Goal: Use online tool/utility: Utilize a website feature to perform a specific function

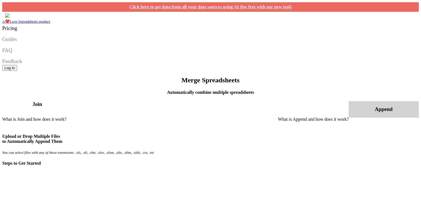
click at [375, 106] on icon at bounding box center [375, 109] width 0 height 6
click at [72, 101] on h3 "Join" at bounding box center [37, 104] width 70 height 6
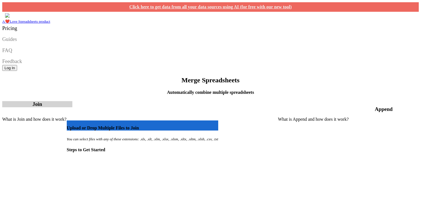
click at [349, 106] on h3 "Append" at bounding box center [384, 109] width 70 height 6
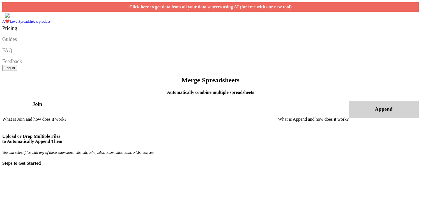
click at [62, 144] on span "Upload or Drop Multiple Files to Automatically Append Them" at bounding box center [32, 139] width 60 height 10
click at [2, 129] on input "Upload or Drop Multiple Files to Automatically Append Them" at bounding box center [2, 129] width 0 height 0
type input "C:\fakepath\I05_Candidates.xlsx"
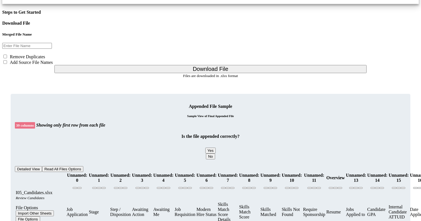
scroll to position [275, 0]
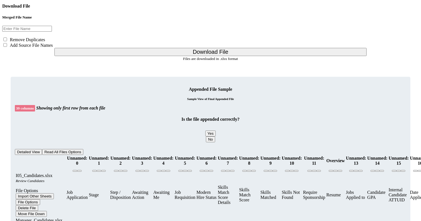
click at [16, 188] on icon at bounding box center [16, 190] width 0 height 5
click at [27, 188] on div "File Options" at bounding box center [41, 190] width 50 height 5
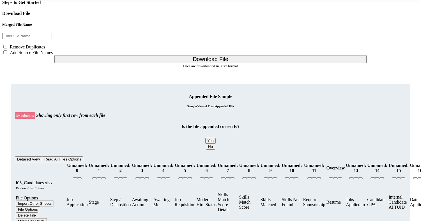
scroll to position [265, 0]
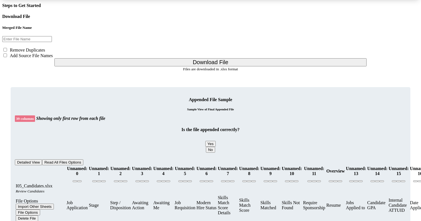
click at [80, 166] on th "Unnamed: 0" at bounding box center [77, 171] width 22 height 11
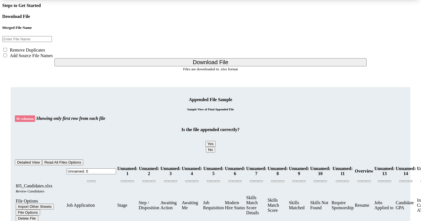
drag, startPoint x: 114, startPoint y: 47, endPoint x: 63, endPoint y: 43, distance: 51.2
click at [105, 169] on input "Unnamed: 0" at bounding box center [91, 172] width 50 height 6
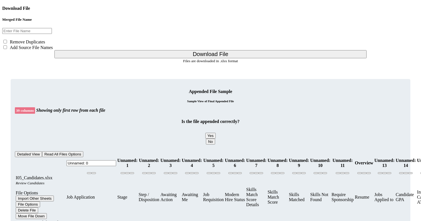
scroll to position [271, 0]
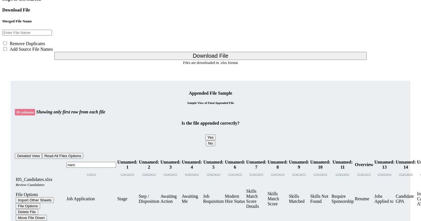
type input "name"
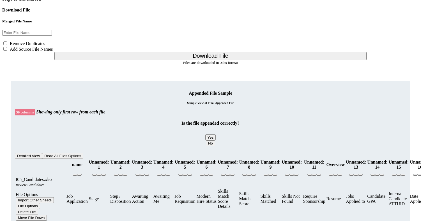
click at [109, 160] on th "Unnamed: 1" at bounding box center [99, 165] width 21 height 11
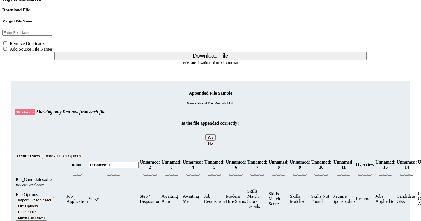
drag, startPoint x: 129, startPoint y: 37, endPoint x: 102, endPoint y: 37, distance: 27.8
click at [102, 160] on th "Unnamed: 1" at bounding box center [114, 165] width 50 height 11
type input "status"
click at [161, 160] on th "Unnamed: 2" at bounding box center [149, 165] width 21 height 11
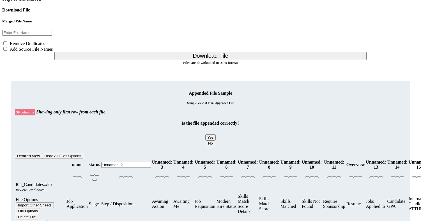
click at [100, 160] on th "status" at bounding box center [95, 165] width 12 height 11
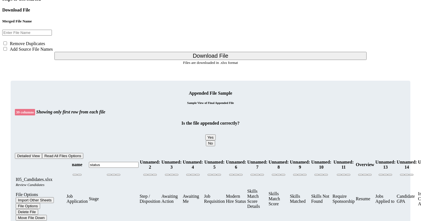
click at [119, 162] on input "status" at bounding box center [114, 165] width 50 height 6
type input "Stage"
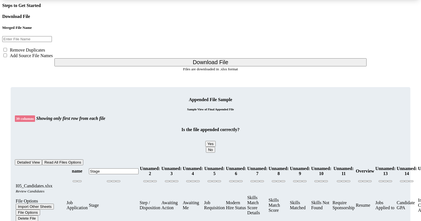
click at [161, 166] on th "Unnamed: 2" at bounding box center [149, 171] width 21 height 11
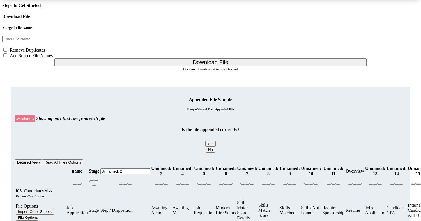
drag, startPoint x: 168, startPoint y: 45, endPoint x: 133, endPoint y: 45, distance: 35.1
type input "Step / Disposition"
click at [172, 166] on th "Unnamed: 3" at bounding box center [161, 171] width 21 height 11
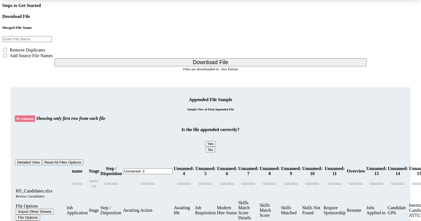
click at [173, 169] on input "Unnamed: 3" at bounding box center [148, 172] width 50 height 6
type input "status"
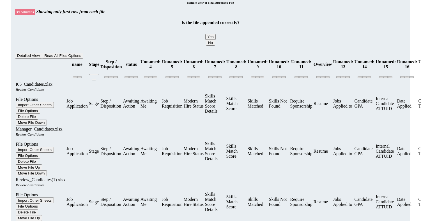
click at [161, 59] on th "Unnamed: 4" at bounding box center [150, 64] width 21 height 11
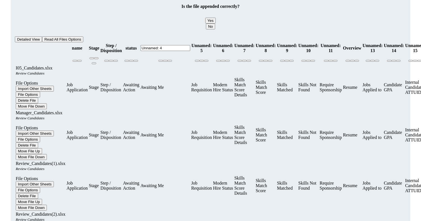
scroll to position [271, 0]
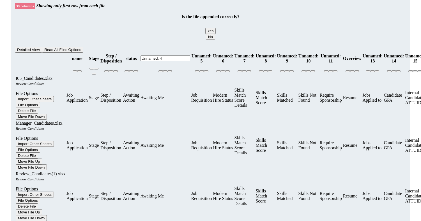
drag, startPoint x: 193, startPoint y: 40, endPoint x: 154, endPoint y: 40, distance: 39.3
click at [190, 64] on th at bounding box center [165, 69] width 50 height 11
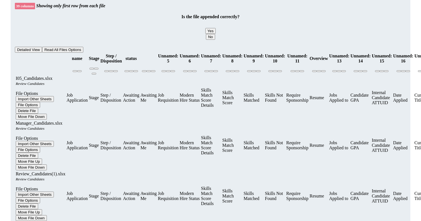
click at [155, 70] on button at bounding box center [153, 71] width 4 height 2
click at [161, 48] on button "Delete Column" at bounding box center [171, 51] width 29 height 6
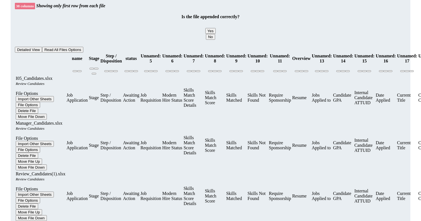
click at [155, 71] on icon at bounding box center [155, 71] width 0 height 0
click at [157, 48] on button "Delete Column" at bounding box center [171, 51] width 29 height 6
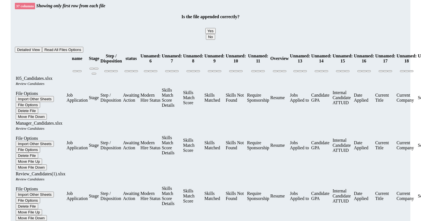
click at [157, 70] on button at bounding box center [155, 71] width 4 height 2
click at [159, 48] on button "Delete Column" at bounding box center [171, 51] width 29 height 6
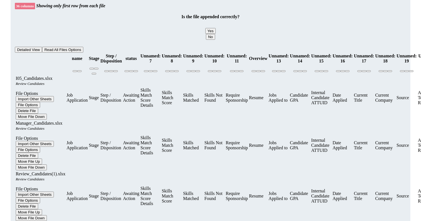
click at [155, 71] on icon at bounding box center [155, 71] width 0 height 0
click at [160, 48] on button "Delete Column" at bounding box center [171, 51] width 29 height 6
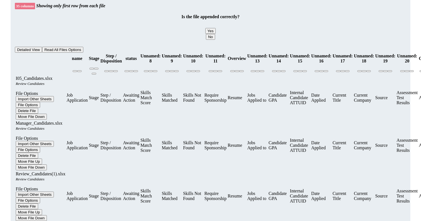
click at [157, 70] on button at bounding box center [155, 71] width 4 height 2
click at [163, 48] on button "Delete Column" at bounding box center [171, 51] width 29 height 6
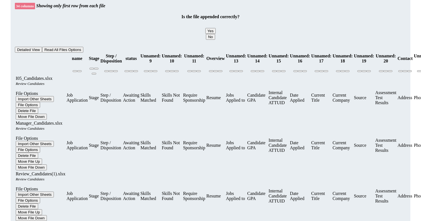
click at [161, 53] on th "Unnamed: 9" at bounding box center [150, 58] width 21 height 11
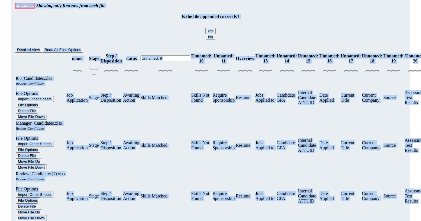
click at [176, 56] on input "Unnamed: 9" at bounding box center [165, 59] width 50 height 6
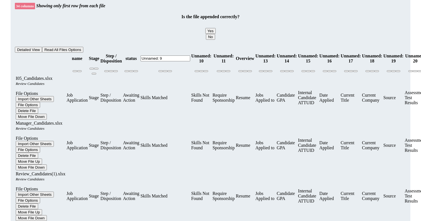
click at [176, 56] on input "Unnamed: 9" at bounding box center [165, 59] width 50 height 6
type input "skills"
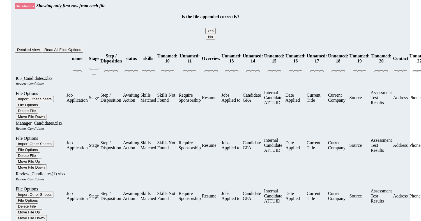
click at [178, 53] on th "Unnamed: 10" at bounding box center [167, 58] width 21 height 11
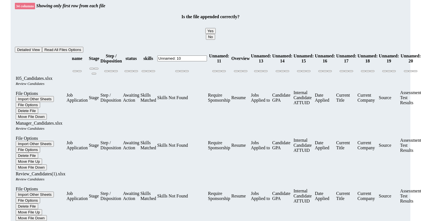
drag, startPoint x: 246, startPoint y: 40, endPoint x: 197, endPoint y: 40, distance: 49.1
click at [198, 53] on tr "name Stage Step / Disposition status skills Unnamed: 10 Unnamed: 11 Overview Un…" at bounding box center [414, 58] width 799 height 11
type input "missing_skills"
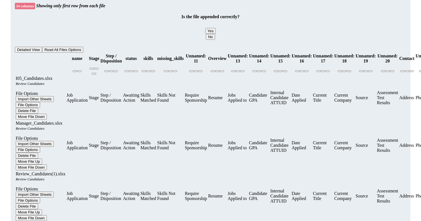
click at [207, 53] on th "Unnamed: 11" at bounding box center [196, 58] width 23 height 11
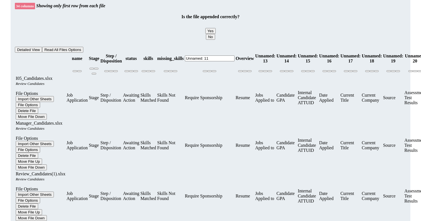
click at [234, 56] on input "Unnamed: 11" at bounding box center [210, 59] width 50 height 6
drag, startPoint x: 274, startPoint y: 39, endPoint x: 240, endPoint y: 38, distance: 33.7
click at [240, 53] on tr "name Stage Step / Disposition status skills missing_skills Unnamed: 11 Overview…" at bounding box center [417, 58] width 804 height 11
click at [235, 93] on td "Require Sponsorship" at bounding box center [210, 98] width 50 height 44
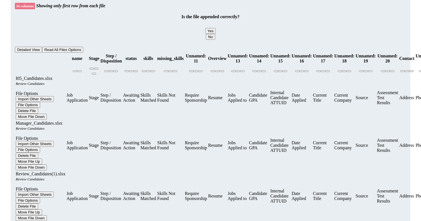
scroll to position [0, 75]
click at [200, 71] on icon at bounding box center [200, 71] width 0 height 0
click at [209, 48] on button "Delete Column" at bounding box center [223, 51] width 29 height 6
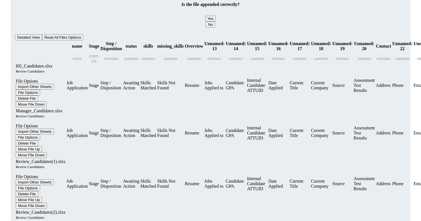
scroll to position [0, 0]
click at [26, 34] on button "Detailed View" at bounding box center [28, 37] width 27 height 6
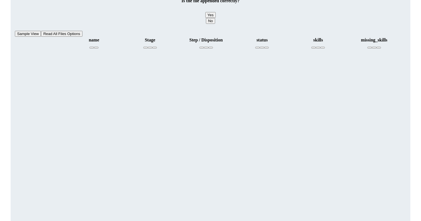
scroll to position [285, 0]
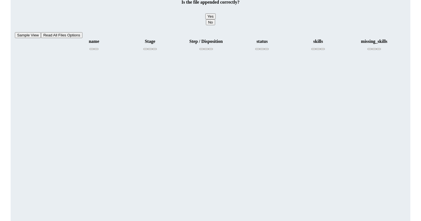
click at [148, 39] on th "Stage" at bounding box center [150, 42] width 56 height 6
click at [148, 39] on input "Stage" at bounding box center [150, 42] width 50 height 6
type input "stage"
click at [223, 39] on th "Step / Disposition" at bounding box center [206, 42] width 56 height 6
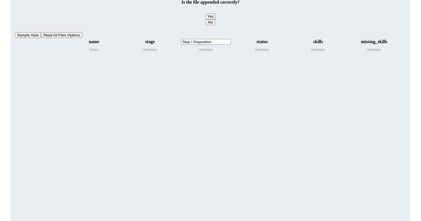
drag, startPoint x: 222, startPoint y: 24, endPoint x: 155, endPoint y: 24, distance: 66.7
type input "step"
click at [266, 39] on th "status" at bounding box center [262, 42] width 56 height 6
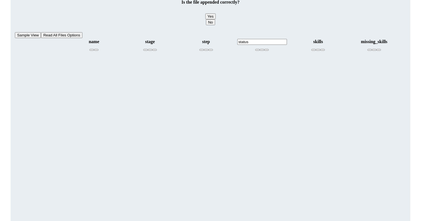
type input "resume_file"
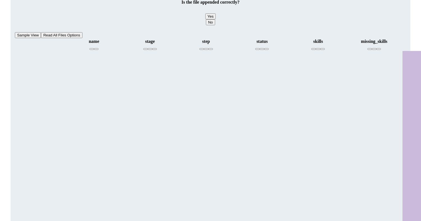
scroll to position [0, 356]
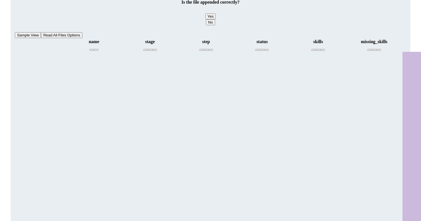
type input "p"
type input "applied_jobs"
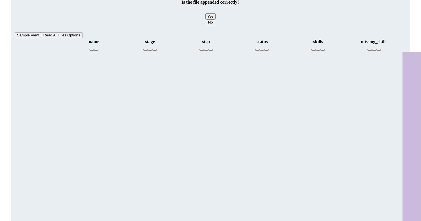
type input "gpa"
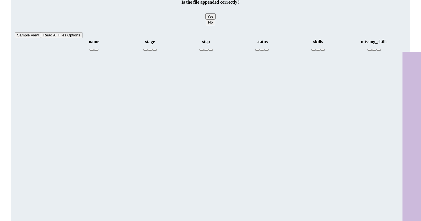
click at [294, 28] on button "Delete Column" at bounding box center [308, 31] width 29 height 6
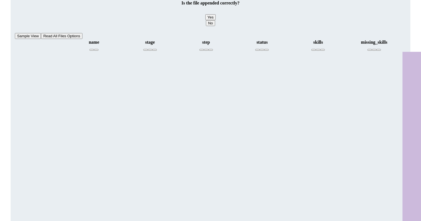
type input "applied_on"
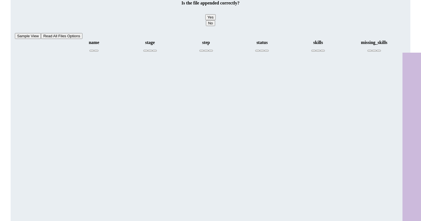
type input "date_applied"
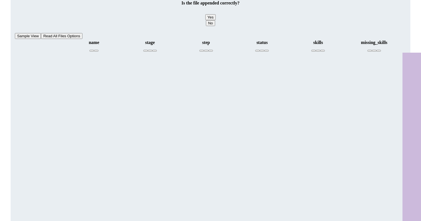
type input "current_title"
type input "current_company"
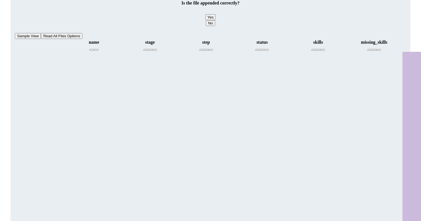
type input "source"
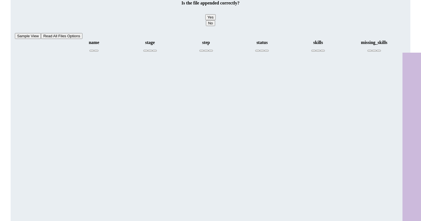
scroll to position [0, 629]
drag, startPoint x: 338, startPoint y: 24, endPoint x: 285, endPoint y: 24, distance: 53.6
type input "r"
type input "test_result"
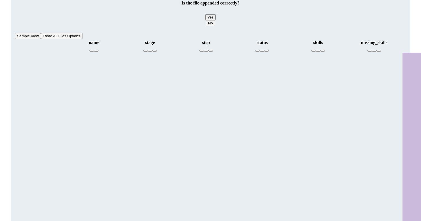
scroll to position [0, 721]
type input "address"
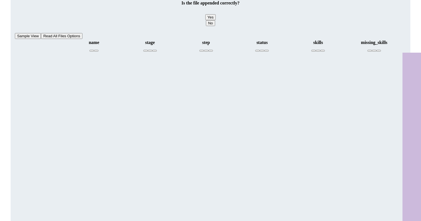
type input "contact"
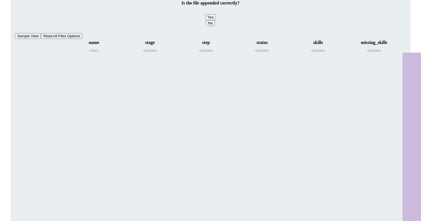
type input "email"
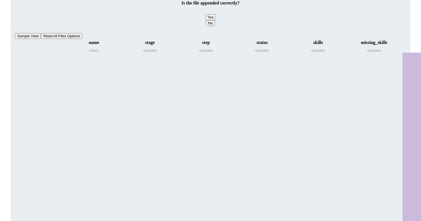
scroll to position [0, 1059]
type input "social"
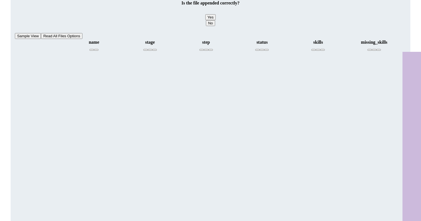
click at [220, 28] on button "Delete Column" at bounding box center [234, 31] width 29 height 6
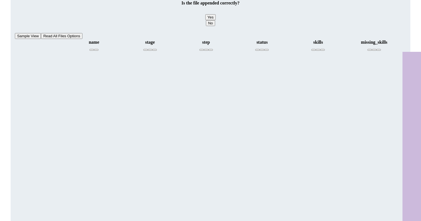
scroll to position [0, 1070]
click at [209, 28] on button "Delete Column" at bounding box center [223, 31] width 29 height 6
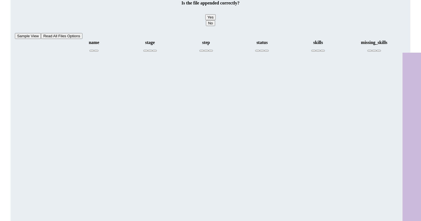
type input "degree"
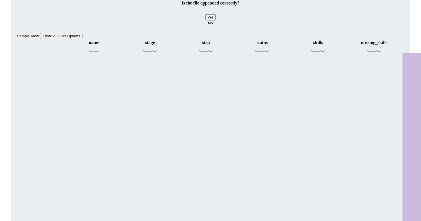
type input "u"
type input "university"
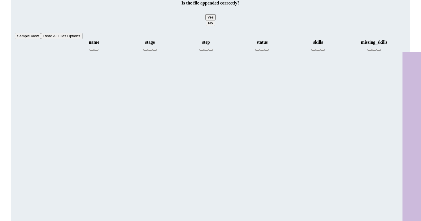
type input "yoe"
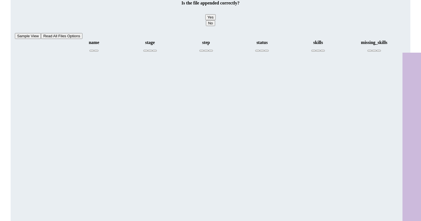
type input "all_skills"
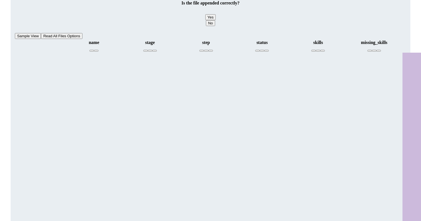
type input "years_in_current_job"
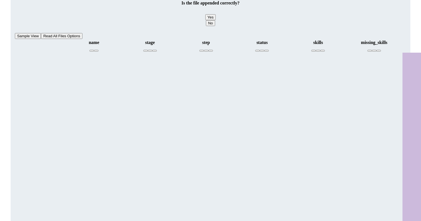
type input "total_yoe"
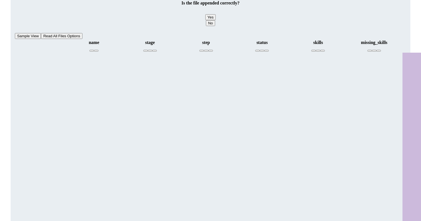
type input "job_title"
type input "current_company"
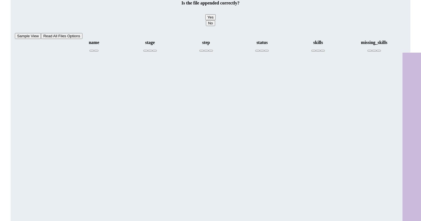
scroll to position [0, 1523]
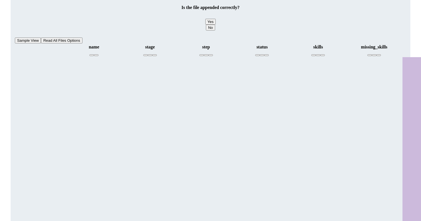
scroll to position [280, 0]
type input "resume_text"
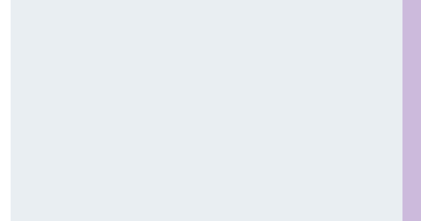
scroll to position [849, 0]
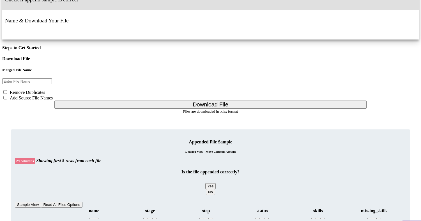
scroll to position [211, 0]
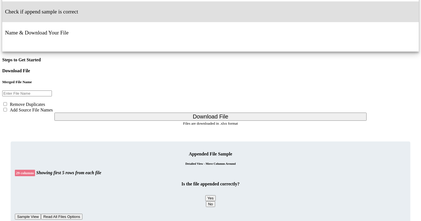
click at [30, 214] on button "Sample View" at bounding box center [28, 217] width 26 height 6
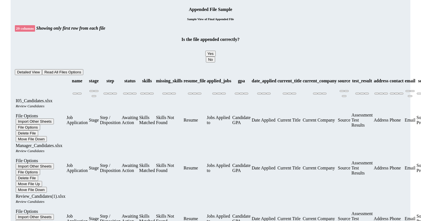
scroll to position [354, 0]
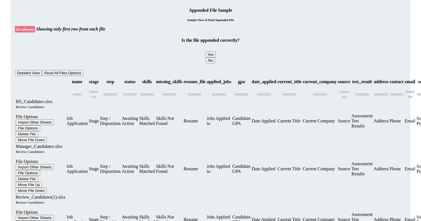
click at [37, 114] on div "File Options" at bounding box center [41, 116] width 50 height 5
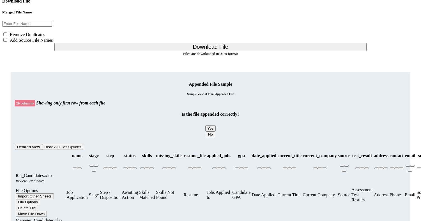
scroll to position [280, 0]
click at [27, 189] on div "File Options" at bounding box center [41, 191] width 50 height 5
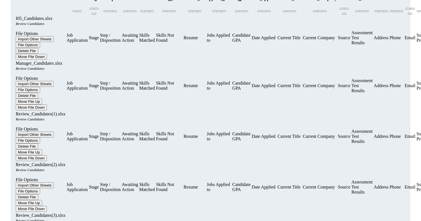
scroll to position [437, 0]
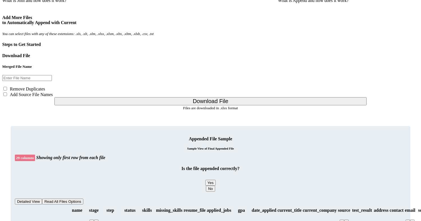
scroll to position [130, 0]
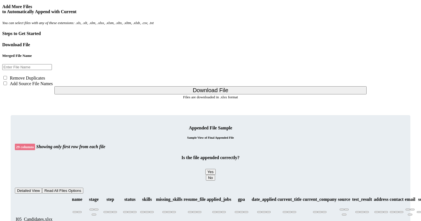
click at [216, 169] on button "Yes" at bounding box center [210, 172] width 11 height 6
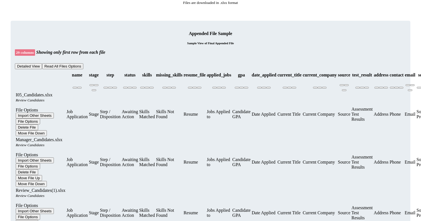
scroll to position [0, 0]
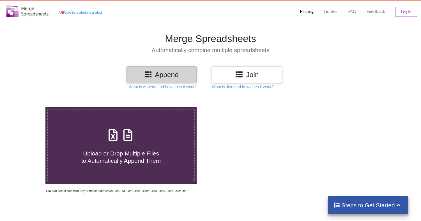
scroll to position [10, 0]
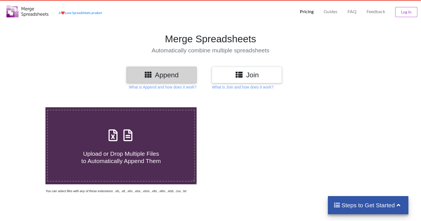
click at [107, 132] on icon at bounding box center [113, 133] width 14 height 12
click at [29, 107] on input "Upload or Drop Multiple Files to Automatically Append Them" at bounding box center [29, 107] width 0 height 0
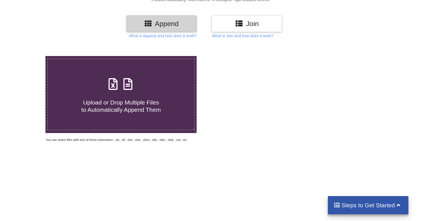
scroll to position [62, 0]
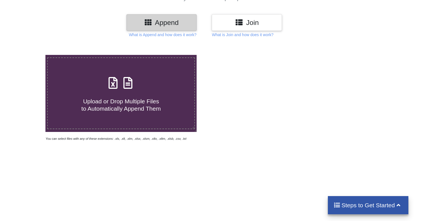
click at [109, 95] on h4 "Upload or Drop Multiple Files to Automatically Append Them" at bounding box center [121, 101] width 147 height 21
click at [29, 55] on input "Upload or Drop Multiple Files to Automatically Append Them" at bounding box center [29, 55] width 0 height 0
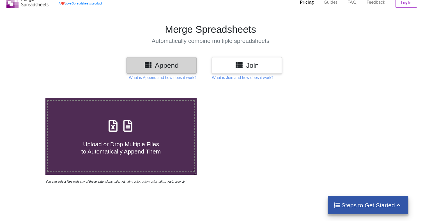
scroll to position [0, 0]
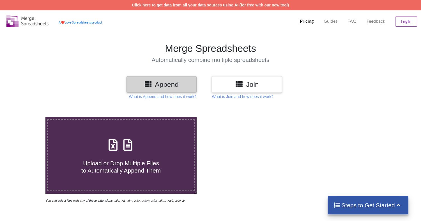
click at [120, 146] on span at bounding box center [121, 145] width 30 height 13
click at [29, 117] on input "Upload or Drop Multiple Files to Automatically Append Them" at bounding box center [29, 117] width 0 height 0
type input "C:\fakepath\I05_Candidates.xlsx"
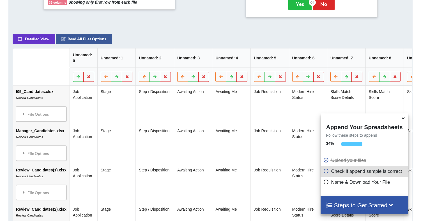
scroll to position [249, 0]
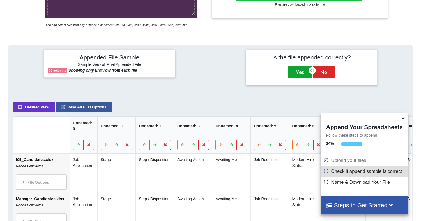
click at [300, 79] on button "Yes" at bounding box center [299, 72] width 23 height 13
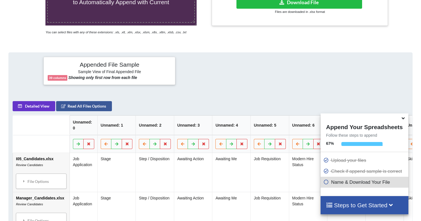
scroll to position [172, 0]
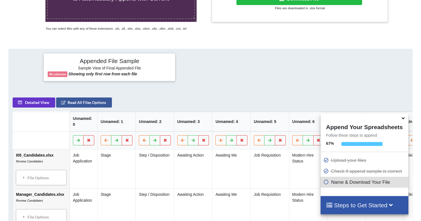
click at [326, 183] on icon at bounding box center [326, 181] width 6 height 5
click at [105, 65] on h4 "Appended File Sample" at bounding box center [109, 61] width 123 height 8
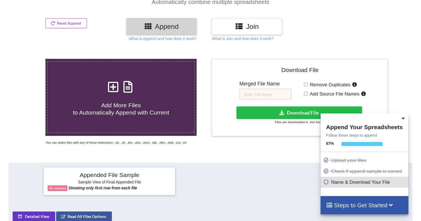
scroll to position [68, 0]
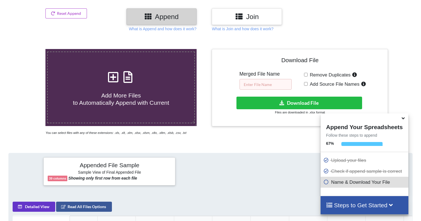
click at [266, 83] on input "text" at bounding box center [265, 84] width 52 height 11
click at [305, 75] on input "Remove Duplicates" at bounding box center [306, 75] width 4 height 4
checkbox input "true"
click at [267, 82] on input "text" at bounding box center [265, 84] width 52 height 11
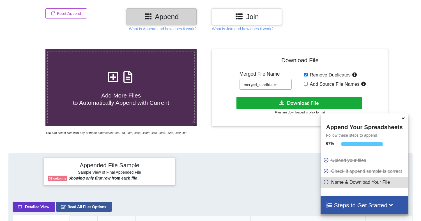
type input "merged_candidates"
click at [282, 104] on icon at bounding box center [282, 103] width 6 height 4
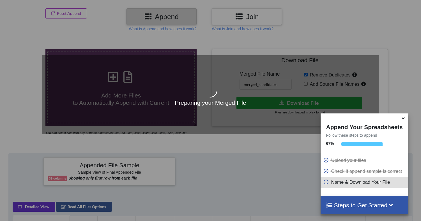
click at [402, 118] on icon at bounding box center [403, 117] width 6 height 5
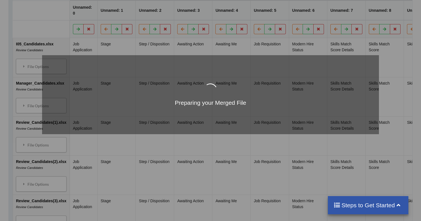
scroll to position [283, 0]
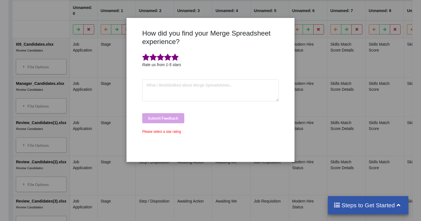
click at [175, 56] on span at bounding box center [174, 58] width 7 height 8
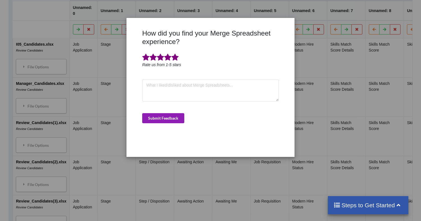
click at [169, 117] on button "Submit Feedback" at bounding box center [163, 118] width 42 height 10
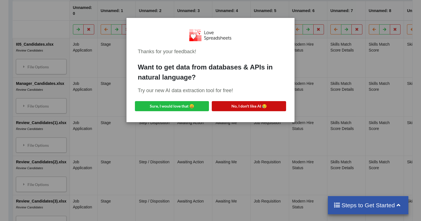
click at [232, 107] on button "No, I don't like AI 😥" at bounding box center [249, 106] width 74 height 10
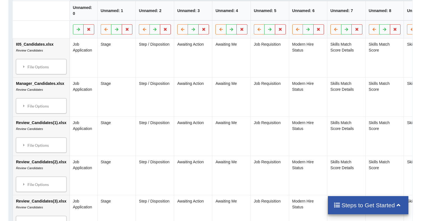
scroll to position [0, 0]
